Goal: Task Accomplishment & Management: Use online tool/utility

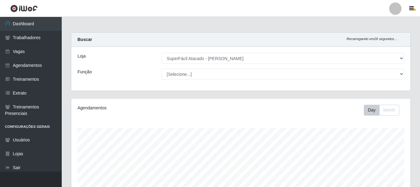
select select "399"
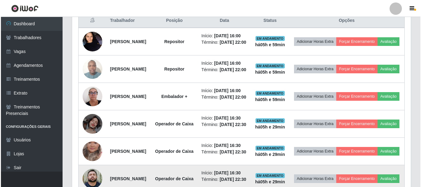
scroll to position [236, 0]
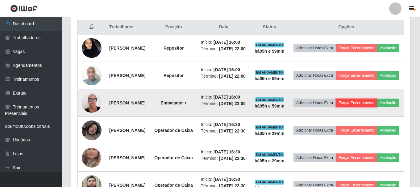
click at [374, 107] on button "Forçar Encerramento" at bounding box center [356, 103] width 41 height 9
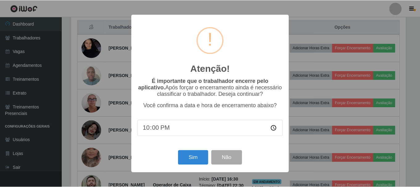
scroll to position [128, 336]
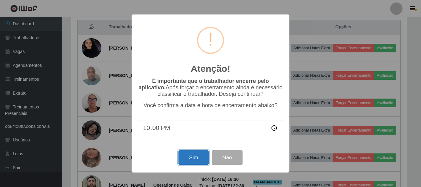
click at [184, 157] on button "Sim" at bounding box center [194, 158] width 30 height 14
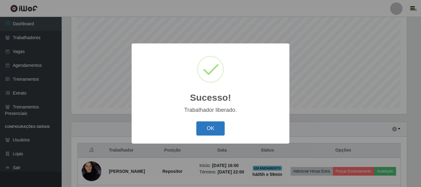
click at [210, 130] on button "OK" at bounding box center [210, 129] width 29 height 14
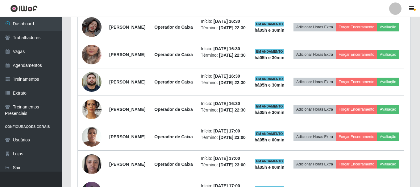
scroll to position [278, 0]
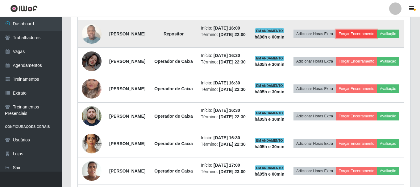
click at [377, 38] on button "Forçar Encerramento" at bounding box center [356, 34] width 41 height 9
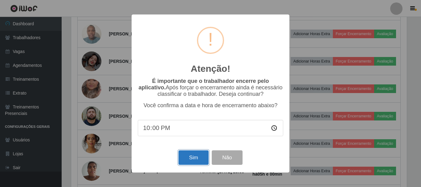
click at [182, 163] on button "Sim" at bounding box center [194, 158] width 30 height 14
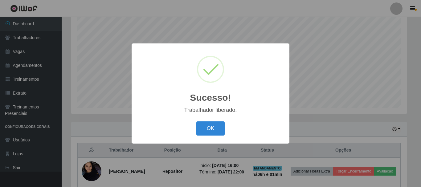
click at [196, 122] on button "OK" at bounding box center [210, 129] width 29 height 14
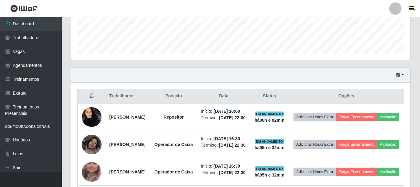
scroll to position [174, 0]
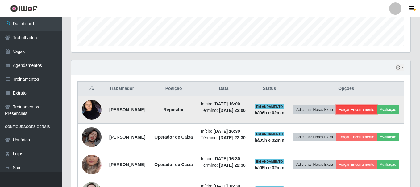
click at [377, 113] on button "Forçar Encerramento" at bounding box center [356, 109] width 41 height 9
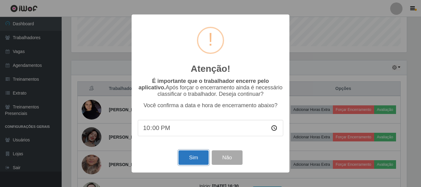
click at [193, 161] on button "Sim" at bounding box center [194, 158] width 30 height 14
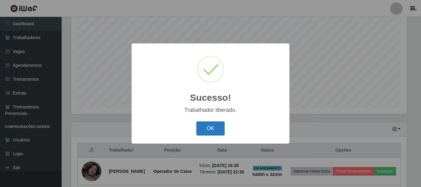
click at [213, 129] on button "OK" at bounding box center [210, 129] width 29 height 14
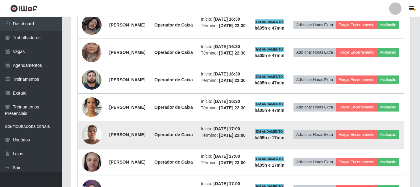
scroll to position [228, 0]
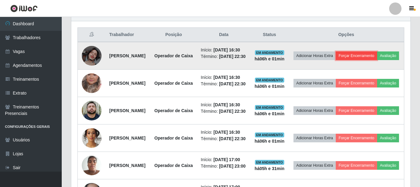
click at [377, 59] on button "Forçar Encerramento" at bounding box center [356, 56] width 41 height 9
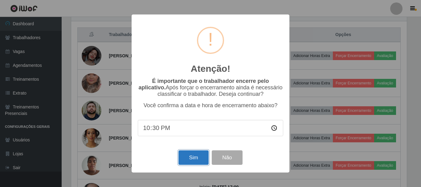
click at [186, 159] on button "Sim" at bounding box center [194, 158] width 30 height 14
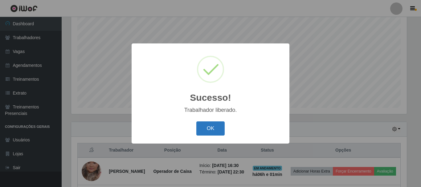
click at [215, 128] on button "OK" at bounding box center [210, 129] width 29 height 14
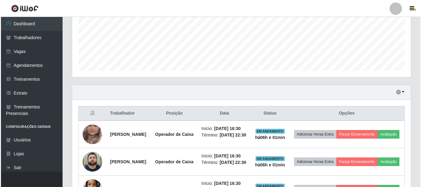
scroll to position [205, 0]
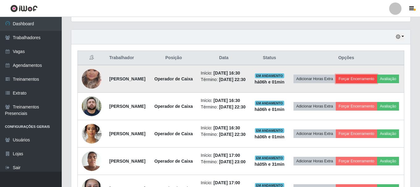
click at [377, 79] on button "Forçar Encerramento" at bounding box center [356, 79] width 41 height 9
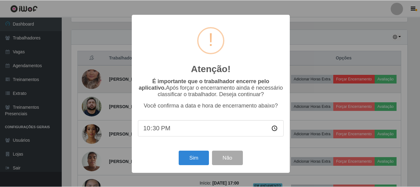
scroll to position [128, 336]
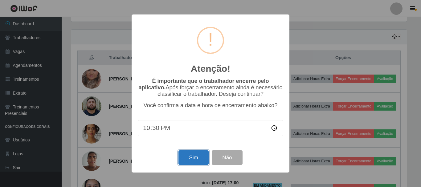
click at [196, 159] on button "Sim" at bounding box center [194, 158] width 30 height 14
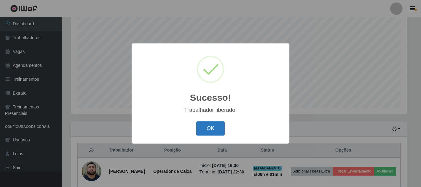
click at [204, 129] on button "OK" at bounding box center [210, 129] width 29 height 14
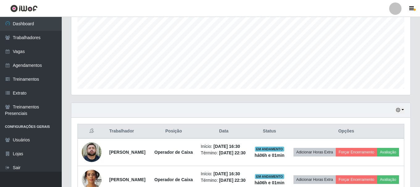
scroll to position [205, 0]
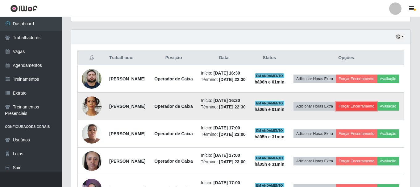
click at [377, 111] on button "Forçar Encerramento" at bounding box center [356, 106] width 41 height 9
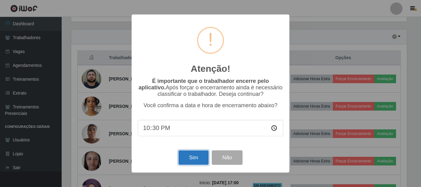
click at [193, 161] on button "Sim" at bounding box center [194, 158] width 30 height 14
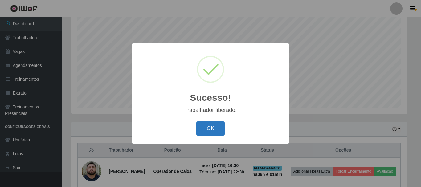
click at [205, 130] on button "OK" at bounding box center [210, 129] width 29 height 14
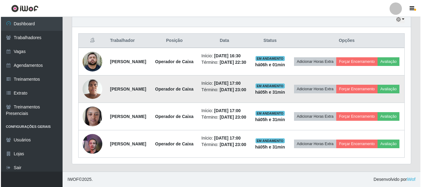
scroll to position [236, 0]
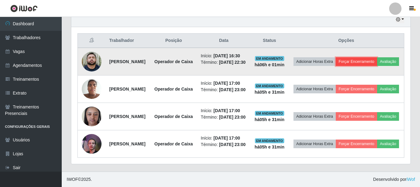
click at [374, 57] on button "Forçar Encerramento" at bounding box center [356, 61] width 41 height 9
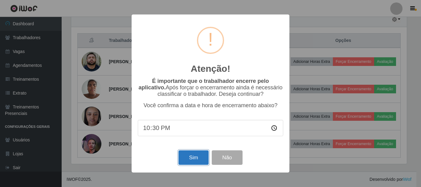
click at [200, 163] on button "Sim" at bounding box center [194, 158] width 30 height 14
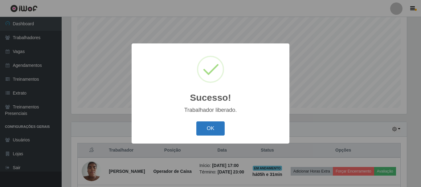
click at [203, 124] on button "OK" at bounding box center [210, 129] width 29 height 14
